Goal: Task Accomplishment & Management: Manage account settings

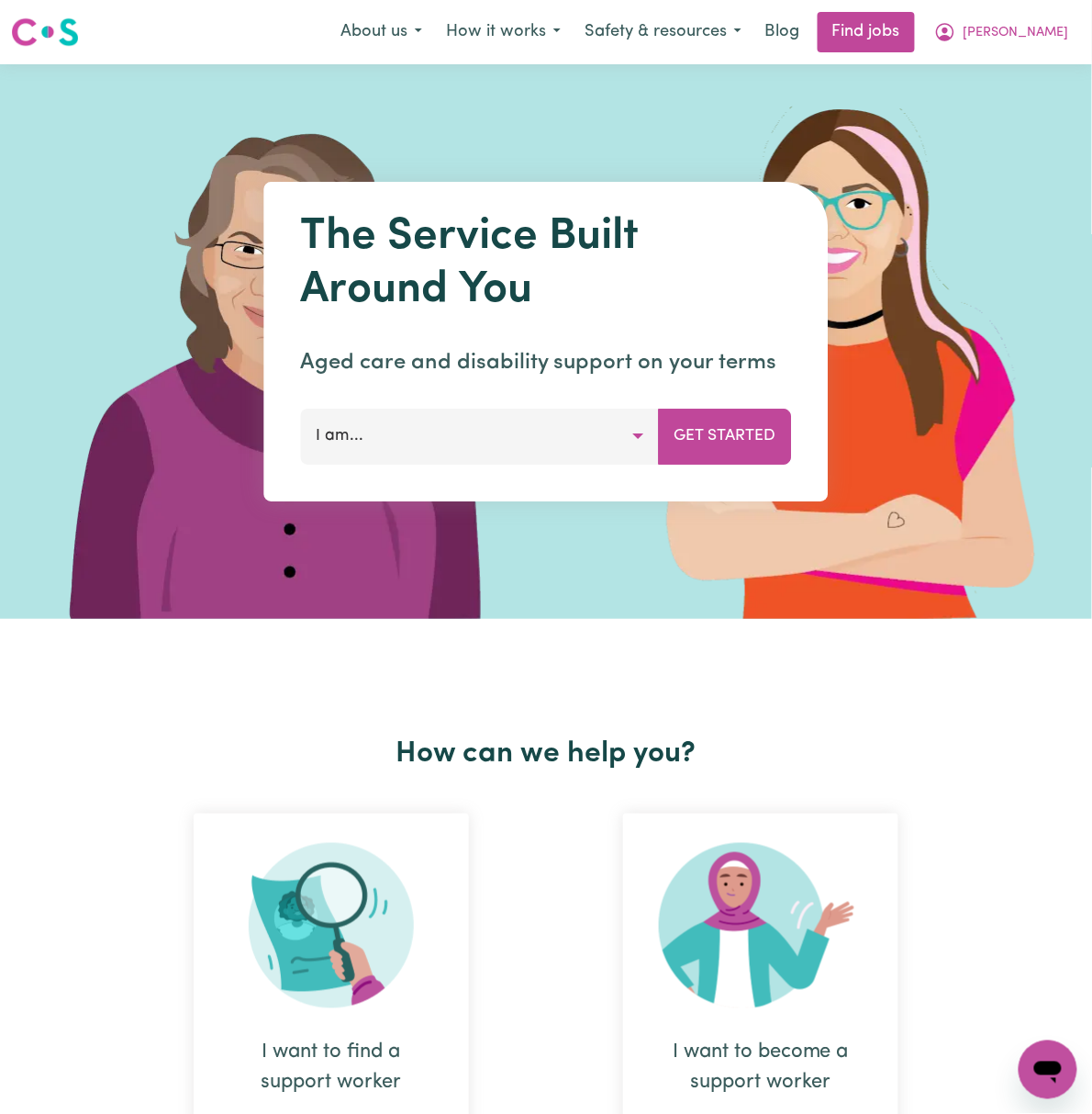
click at [1055, 6] on nav "Menu About us How it works Safety & resources Blog Find jobs [PERSON_NAME]" at bounding box center [546, 31] width 1092 height 64
click at [1068, 37] on span "[PERSON_NAME]" at bounding box center [1016, 32] width 105 height 21
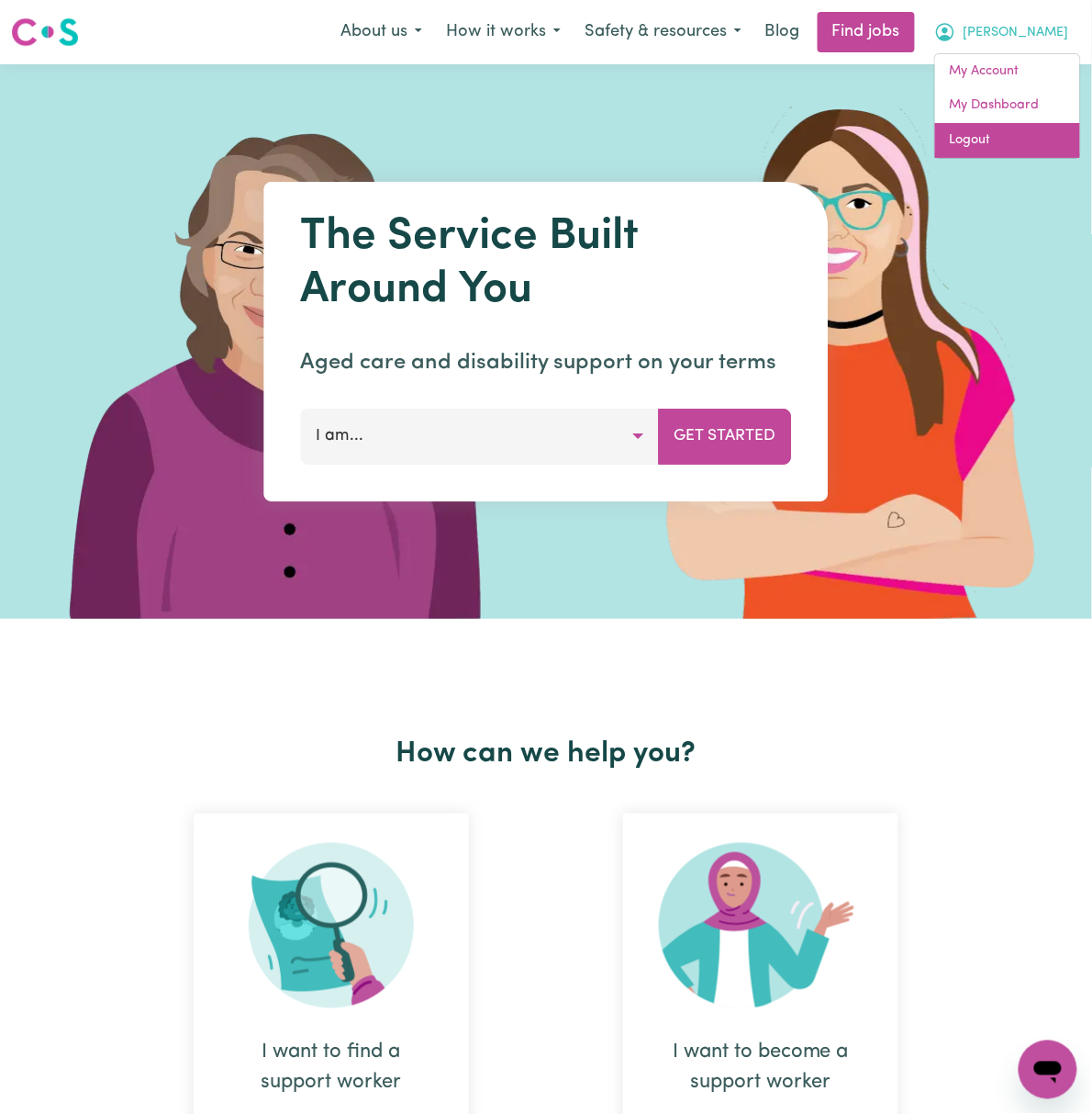
drag, startPoint x: 1049, startPoint y: 147, endPoint x: 1059, endPoint y: 107, distance: 41.2
click at [1049, 146] on link "Logout" at bounding box center [1008, 140] width 145 height 34
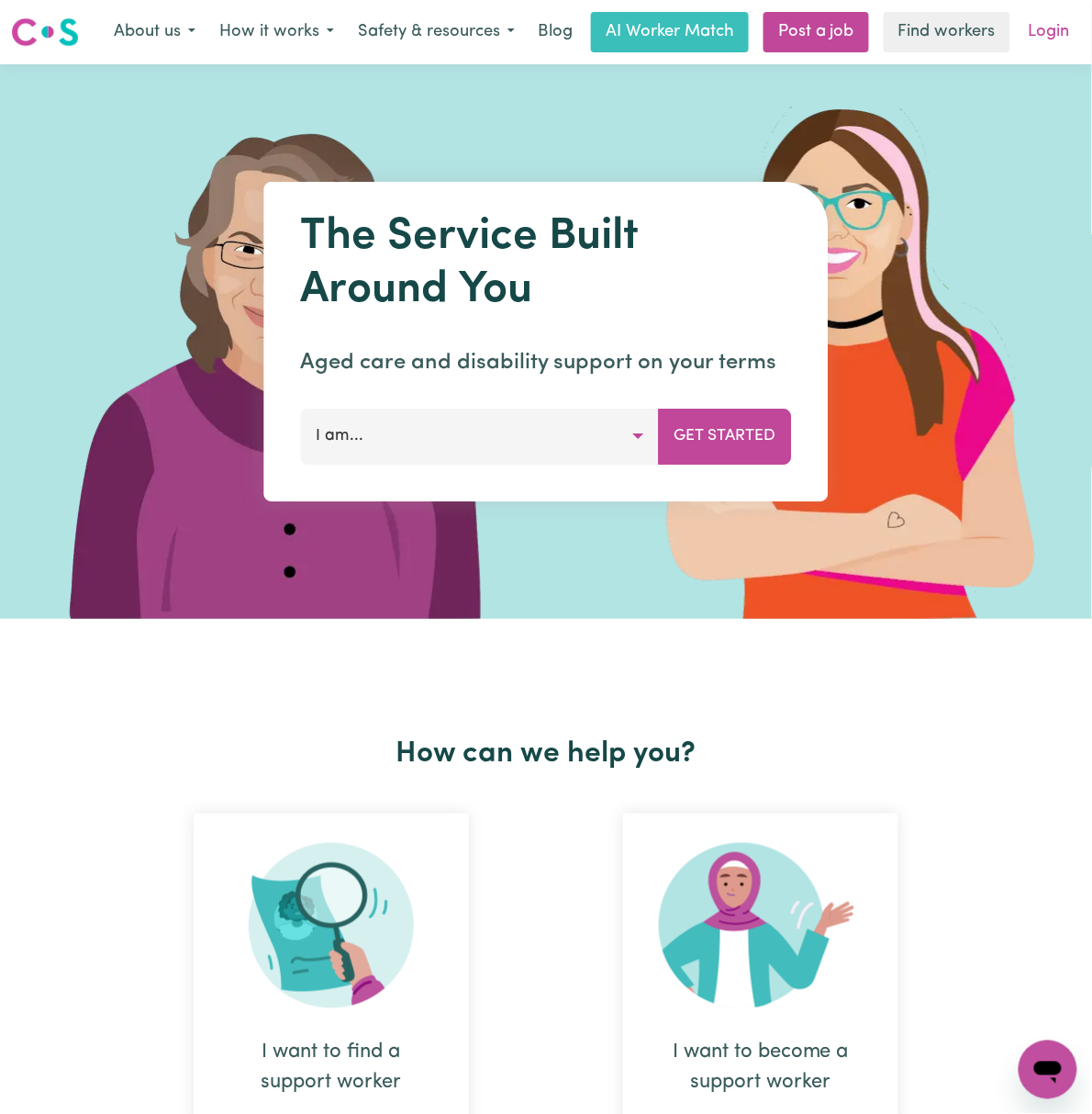
click at [1059, 24] on link "Login" at bounding box center [1050, 31] width 63 height 40
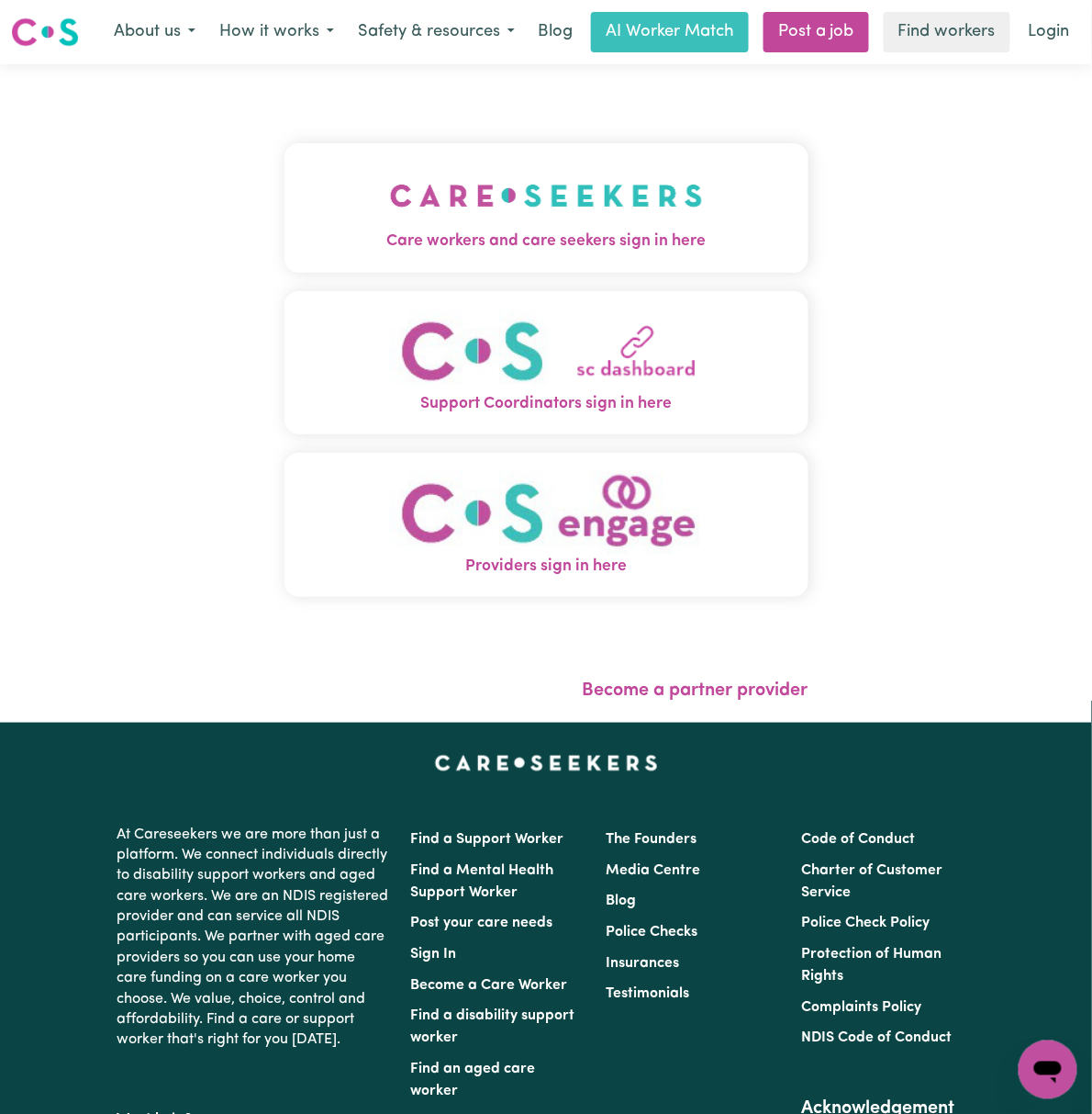
click at [606, 174] on img "Care workers and care seekers sign in here" at bounding box center [546, 195] width 313 height 68
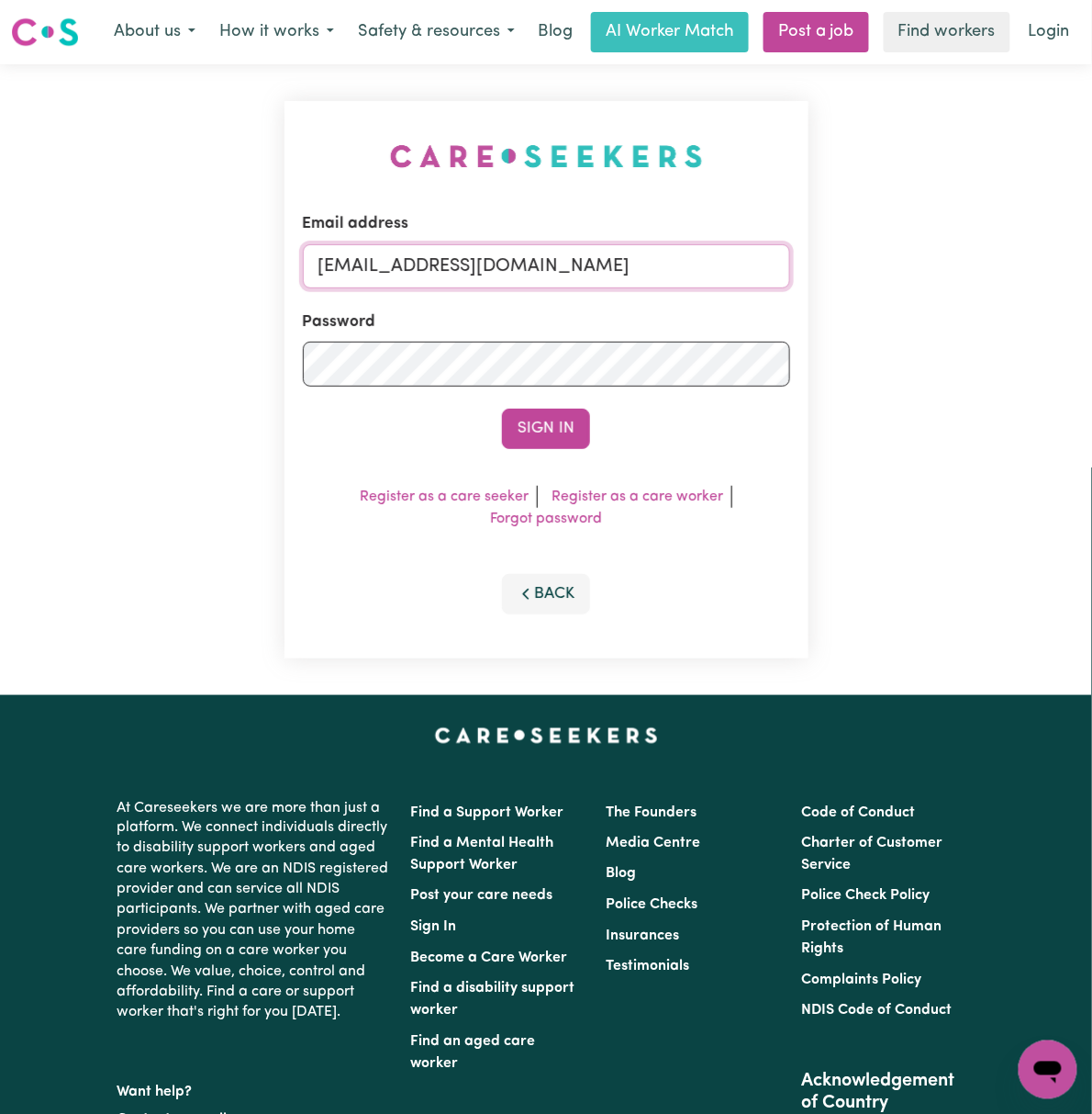
click at [349, 270] on input "[EMAIL_ADDRESS][DOMAIN_NAME]" at bounding box center [546, 265] width 488 height 44
drag, startPoint x: 413, startPoint y: 259, endPoint x: 1294, endPoint y: 273, distance: 881.1
click at [1092, 273] on html "Menu About us How it works Safety & resources Blog AI Worker Match Post a job F…" at bounding box center [546, 762] width 1092 height 1525
type input "superuser~[EMAIL_ADDRESS][PERSON_NAME][DOMAIN_NAME]"
click at [502, 409] on button "Sign In" at bounding box center [546, 429] width 88 height 40
